Goal: Transaction & Acquisition: Purchase product/service

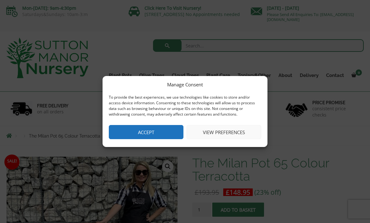
click at [154, 133] on button "Accept" at bounding box center [146, 132] width 75 height 14
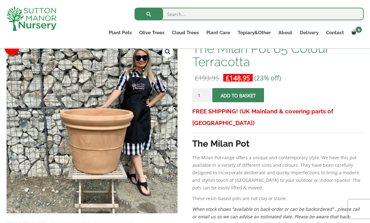
scroll to position [103, 0]
click at [0, 0] on link "Cylinders Traditionals" at bounding box center [0, 0] width 0 height 0
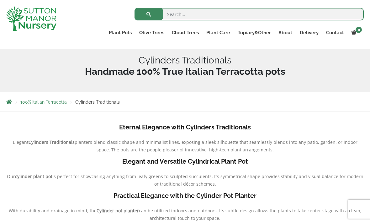
scroll to position [60, 0]
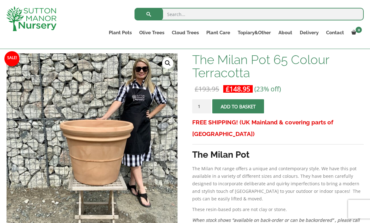
click at [124, 30] on link "Plant Pots" at bounding box center [120, 32] width 30 height 9
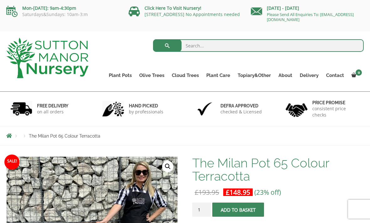
click at [120, 74] on link "Plant Pots" at bounding box center [120, 75] width 30 height 9
click at [0, 0] on link "Glazed Pots" at bounding box center [0, 0] width 0 height 0
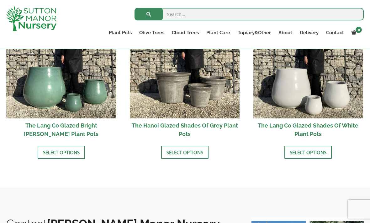
scroll to position [692, 0]
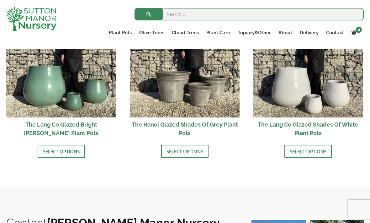
click at [82, 92] on img at bounding box center [61, 63] width 110 height 110
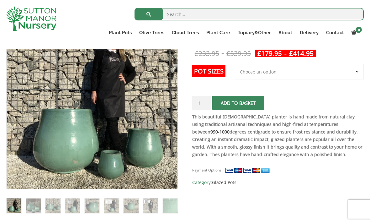
scroll to position [116, 0]
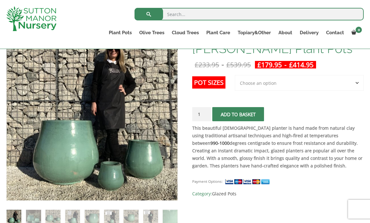
click at [263, 85] on select "Choose an option 3rd to Largest Pot In The Picture 2nd to Largest Pot In The Pi…" at bounding box center [299, 83] width 129 height 16
select select "Largest pot In The Picture"
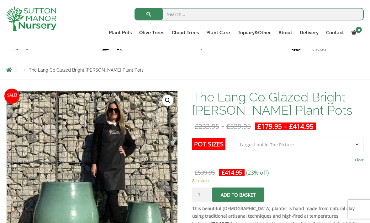
scroll to position [54, 0]
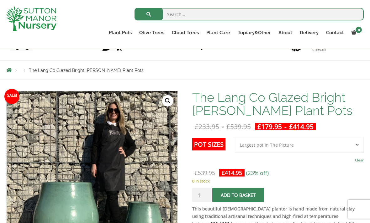
click at [0, 0] on link "Vietnamese Terracotta" at bounding box center [0, 0] width 0 height 0
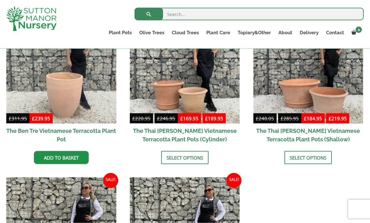
scroll to position [196, 0]
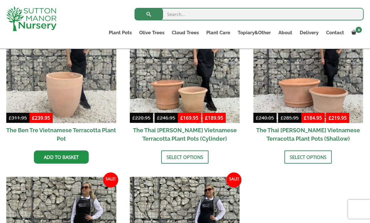
click at [81, 99] on img at bounding box center [61, 68] width 110 height 110
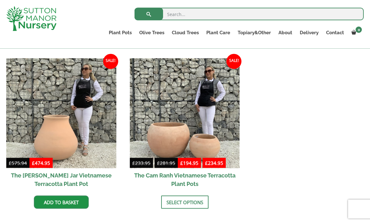
scroll to position [312, 0]
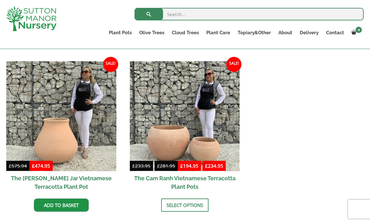
click at [301, 129] on ul "Sale! £ 311.95 Original price was: £311.95. £ 239.95 Current price is: £239.95.…" at bounding box center [184, 60] width 357 height 327
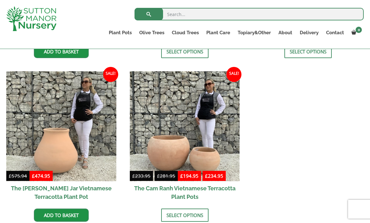
scroll to position [296, 0]
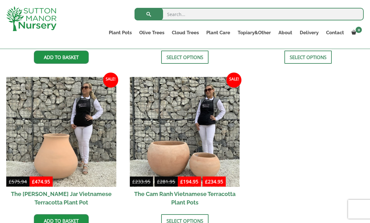
click at [184, 151] on img at bounding box center [185, 132] width 110 height 110
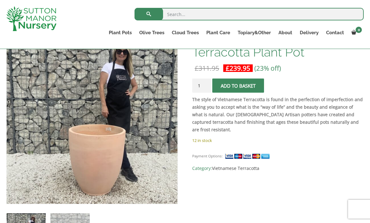
scroll to position [112, 0]
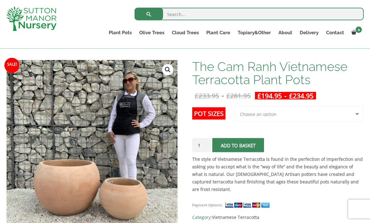
scroll to position [86, 0]
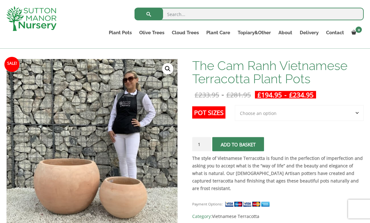
click at [260, 113] on select "Choose an option 2nd to Largest Pot In The Picture Largest pot In The Picture" at bounding box center [299, 113] width 129 height 16
select select "Largest pot In The Picture"
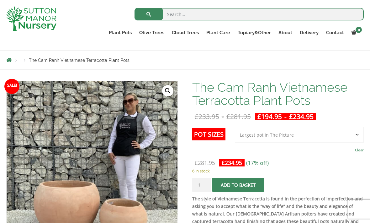
scroll to position [64, 0]
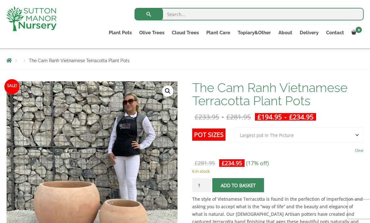
click at [0, 0] on link "Fibre Clay Pots" at bounding box center [0, 0] width 0 height 0
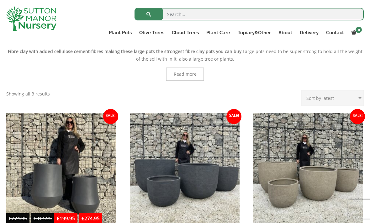
scroll to position [138, 0]
click at [0, 0] on link "Gnarled Olive Trees" at bounding box center [0, 0] width 0 height 0
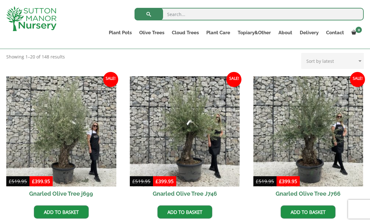
scroll to position [131, 0]
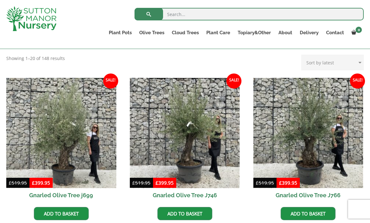
click at [0, 0] on link "Acers" at bounding box center [0, 0] width 0 height 0
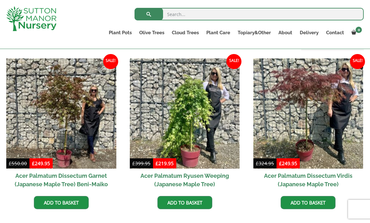
scroll to position [182, 0]
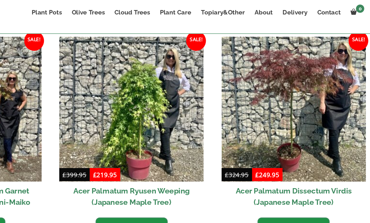
click at [254, 103] on img at bounding box center [308, 106] width 110 height 110
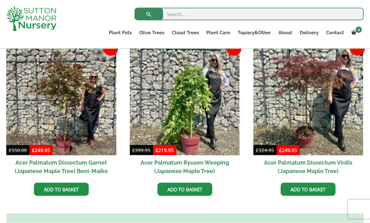
scroll to position [189, 0]
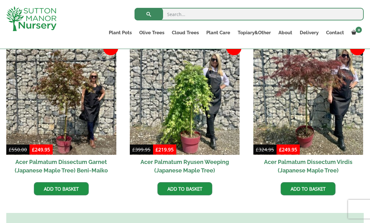
click at [206, 127] on img at bounding box center [185, 100] width 110 height 110
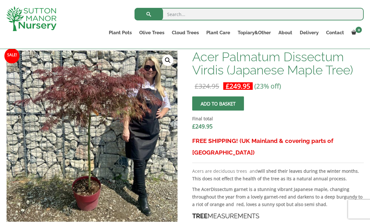
scroll to position [194, 0]
